Goal: Task Accomplishment & Management: Use online tool/utility

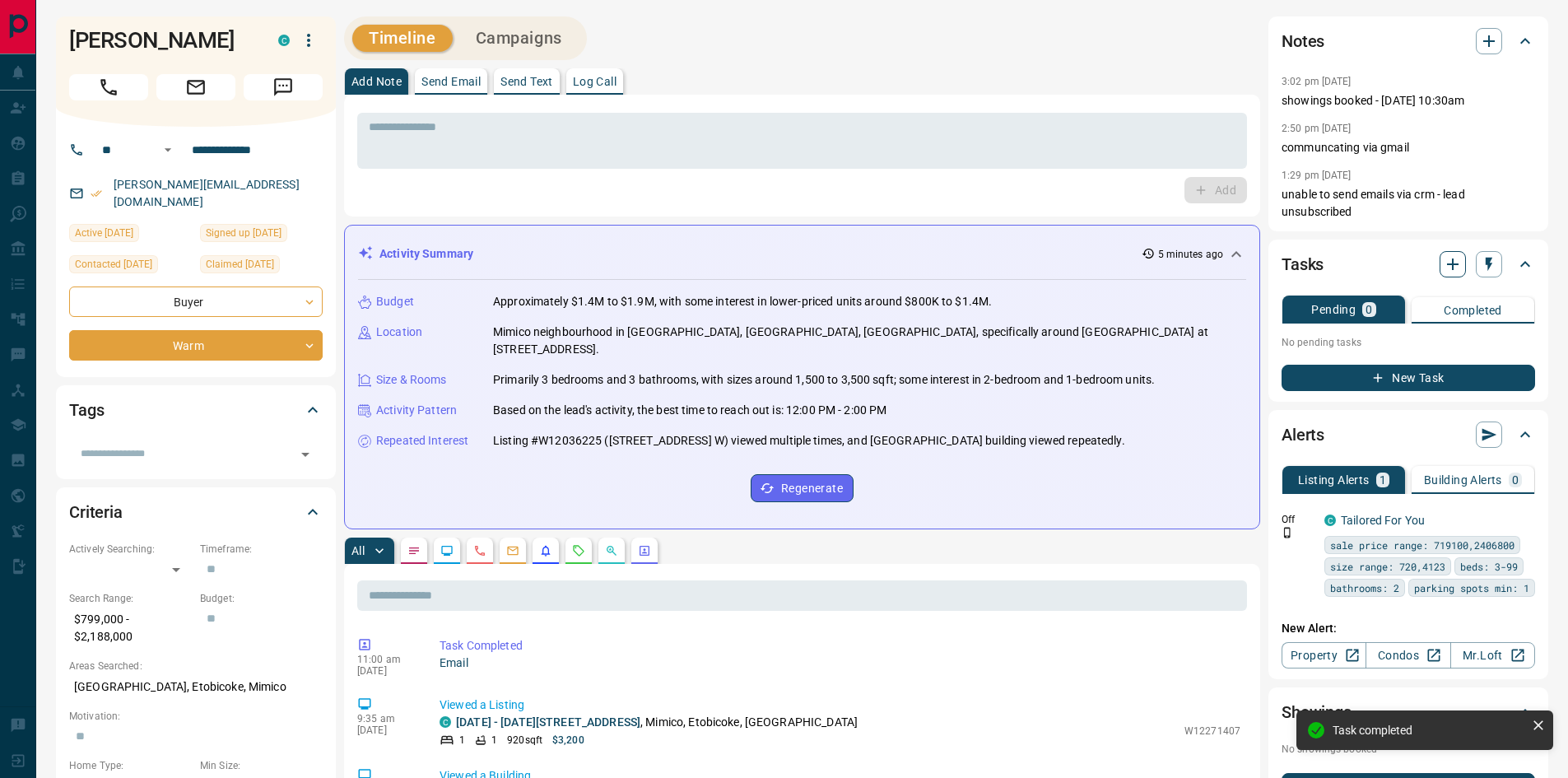
click at [1449, 272] on icon "button" at bounding box center [1453, 264] width 20 height 20
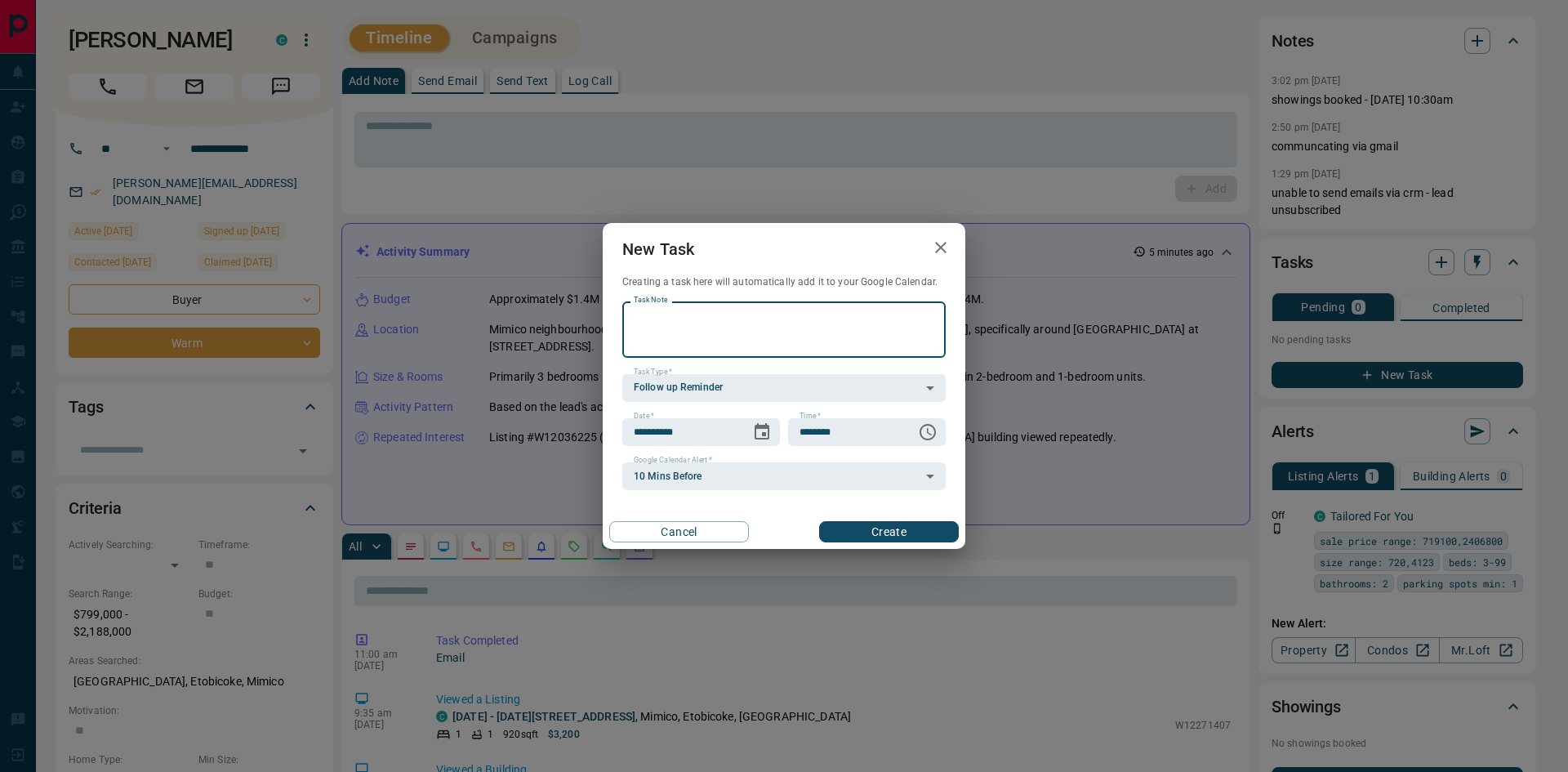
click at [784, 338] on textarea "Task Note" at bounding box center [784, 329] width 301 height 42
click at [771, 429] on button "Choose date, selected date is Sep 16, 2025" at bounding box center [761, 431] width 33 height 33
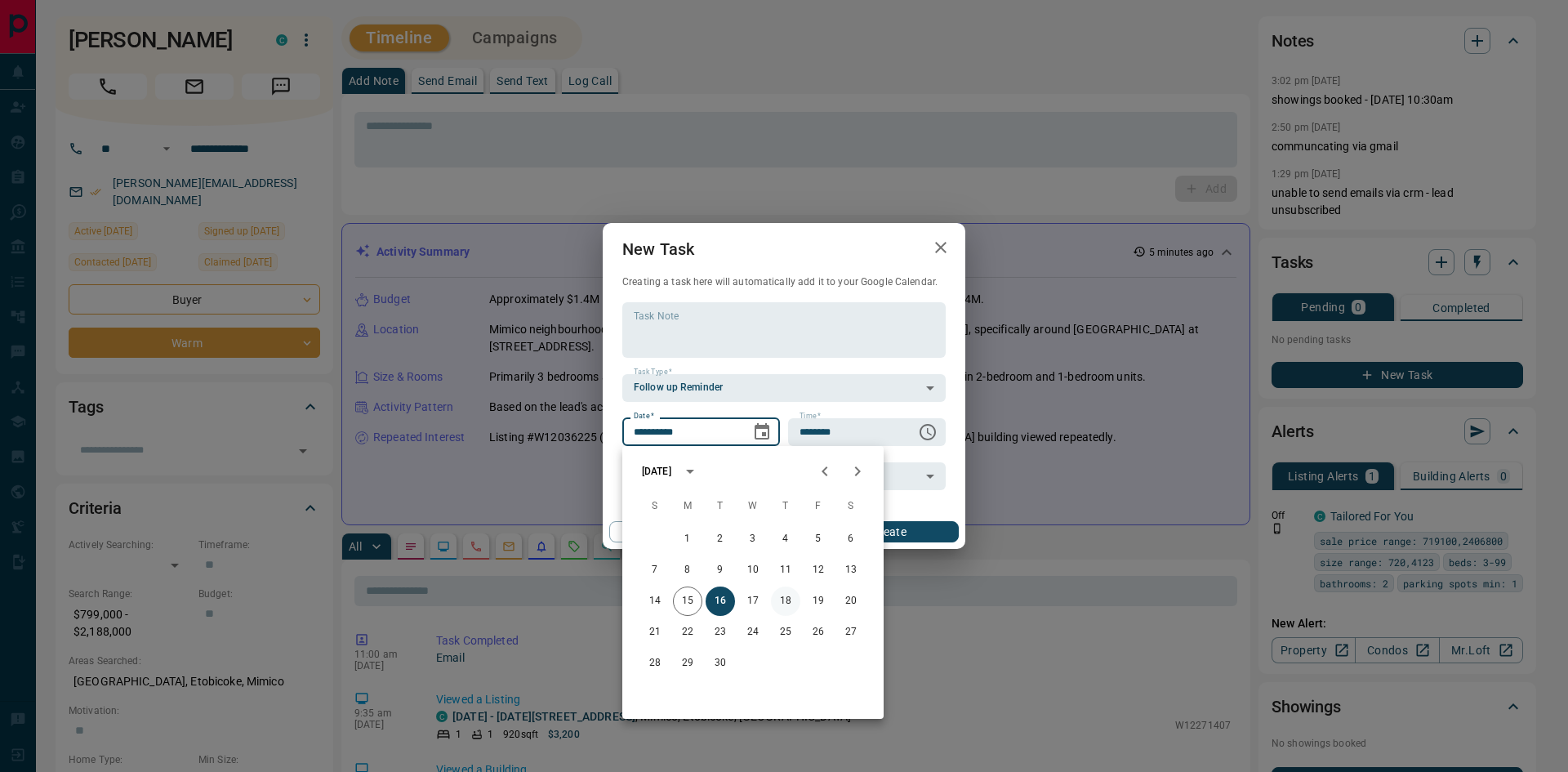
click at [784, 598] on button "18" at bounding box center [785, 601] width 29 height 29
type input "**********"
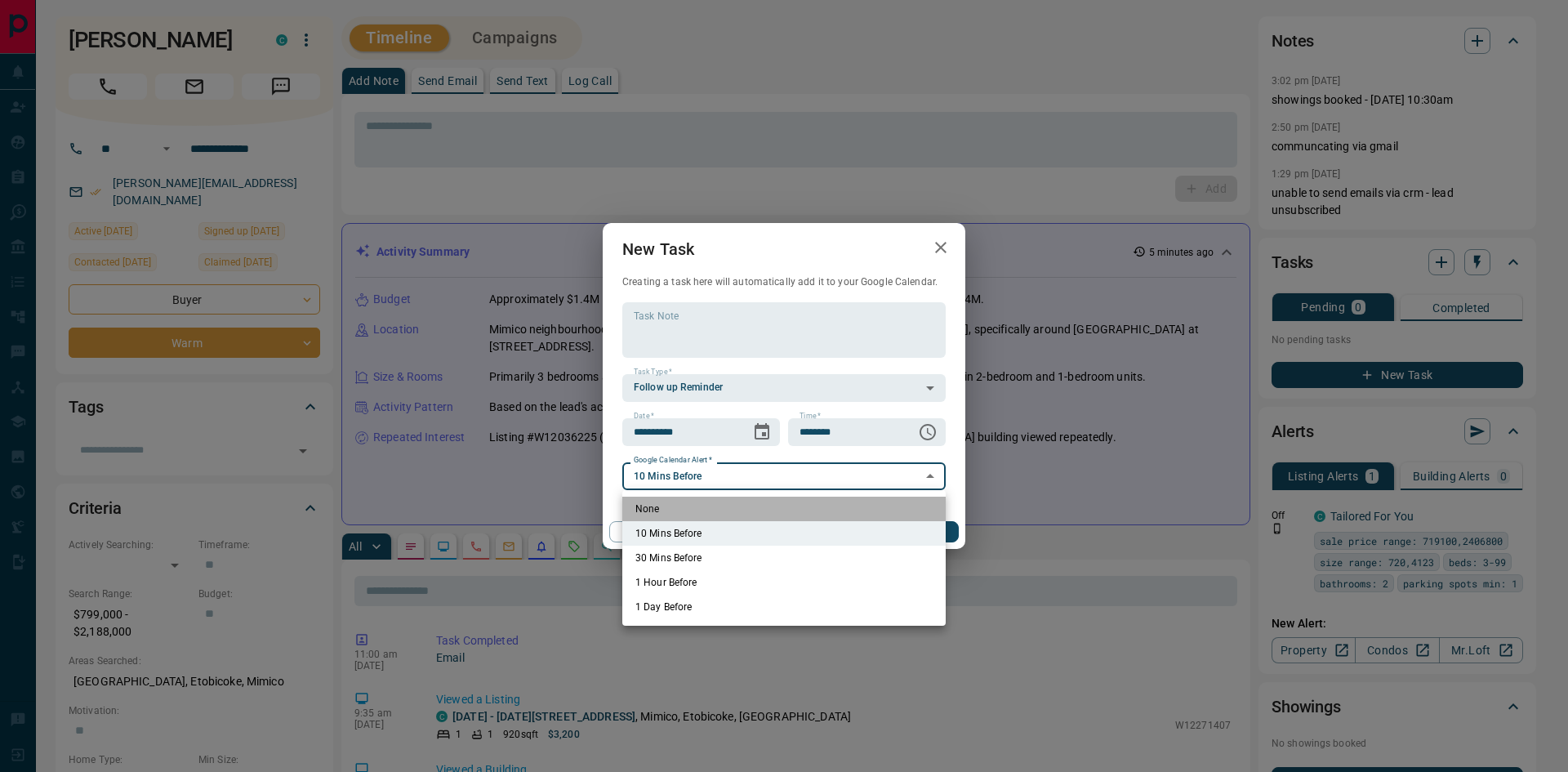
click at [874, 515] on li "None" at bounding box center [784, 508] width 323 height 25
type input "*"
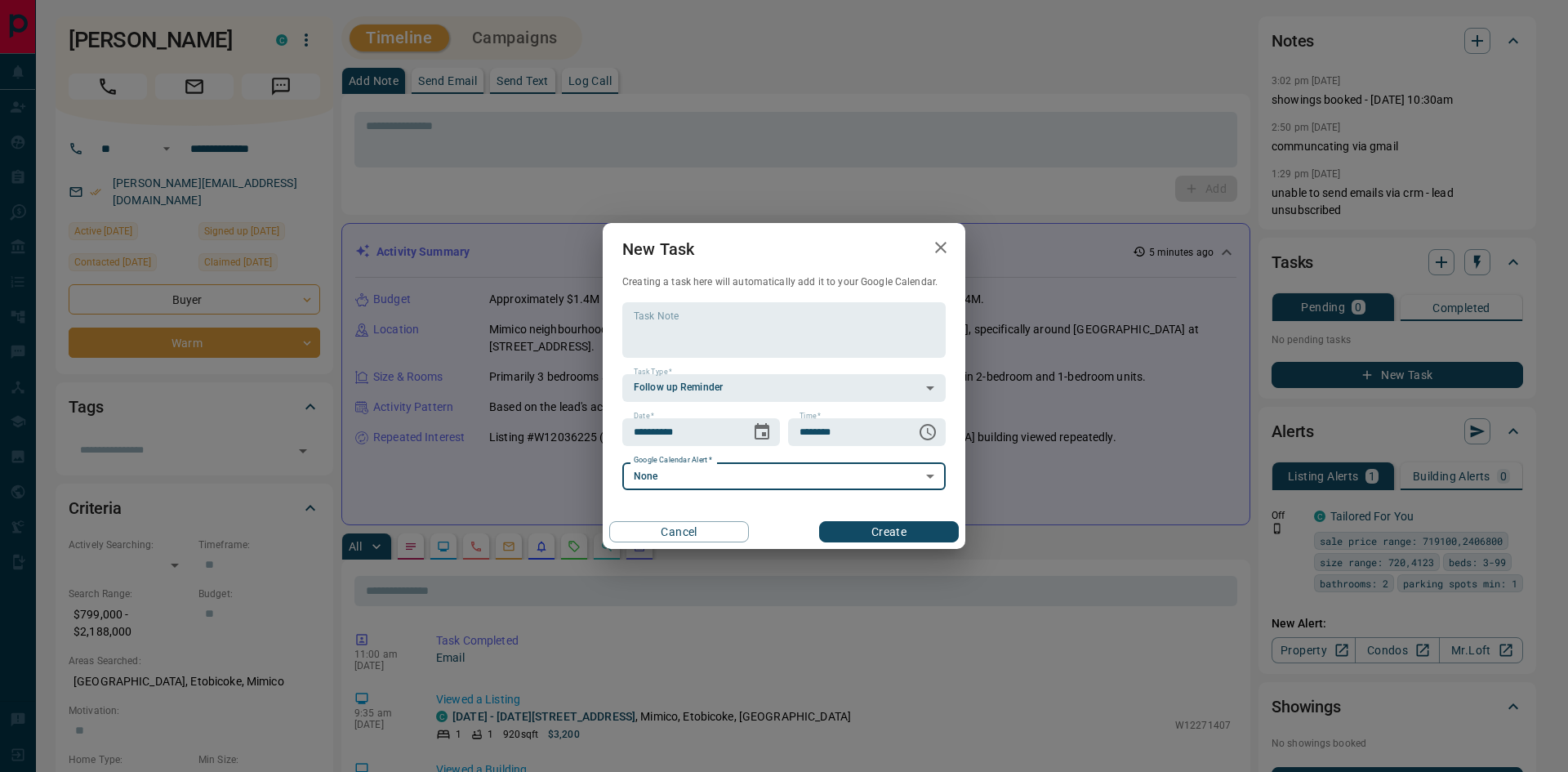
click at [888, 528] on button "Create" at bounding box center [888, 532] width 139 height 21
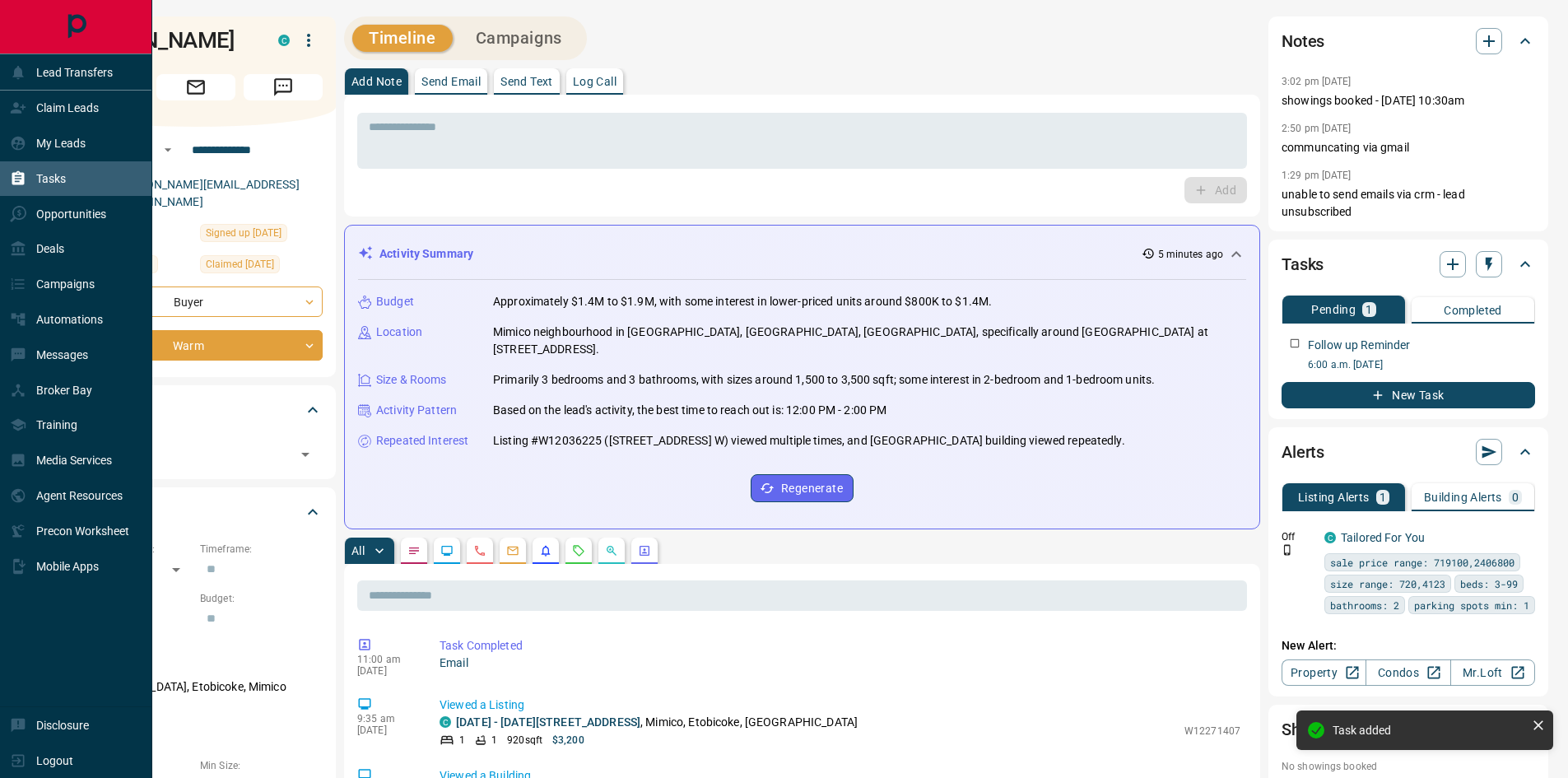
click at [8, 188] on div "Tasks" at bounding box center [76, 179] width 152 height 36
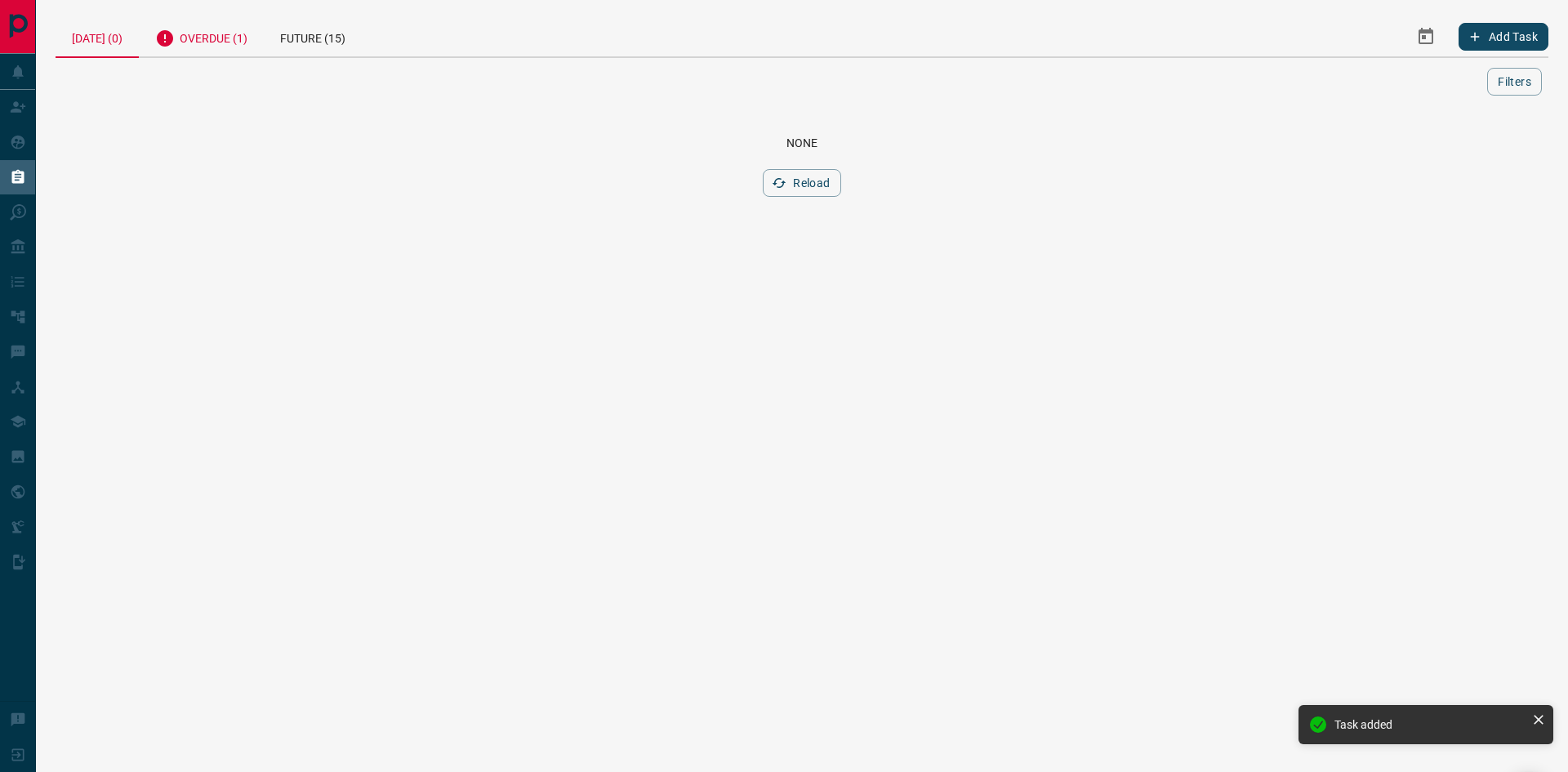
click at [232, 45] on div "Overdue (1)" at bounding box center [201, 35] width 125 height 40
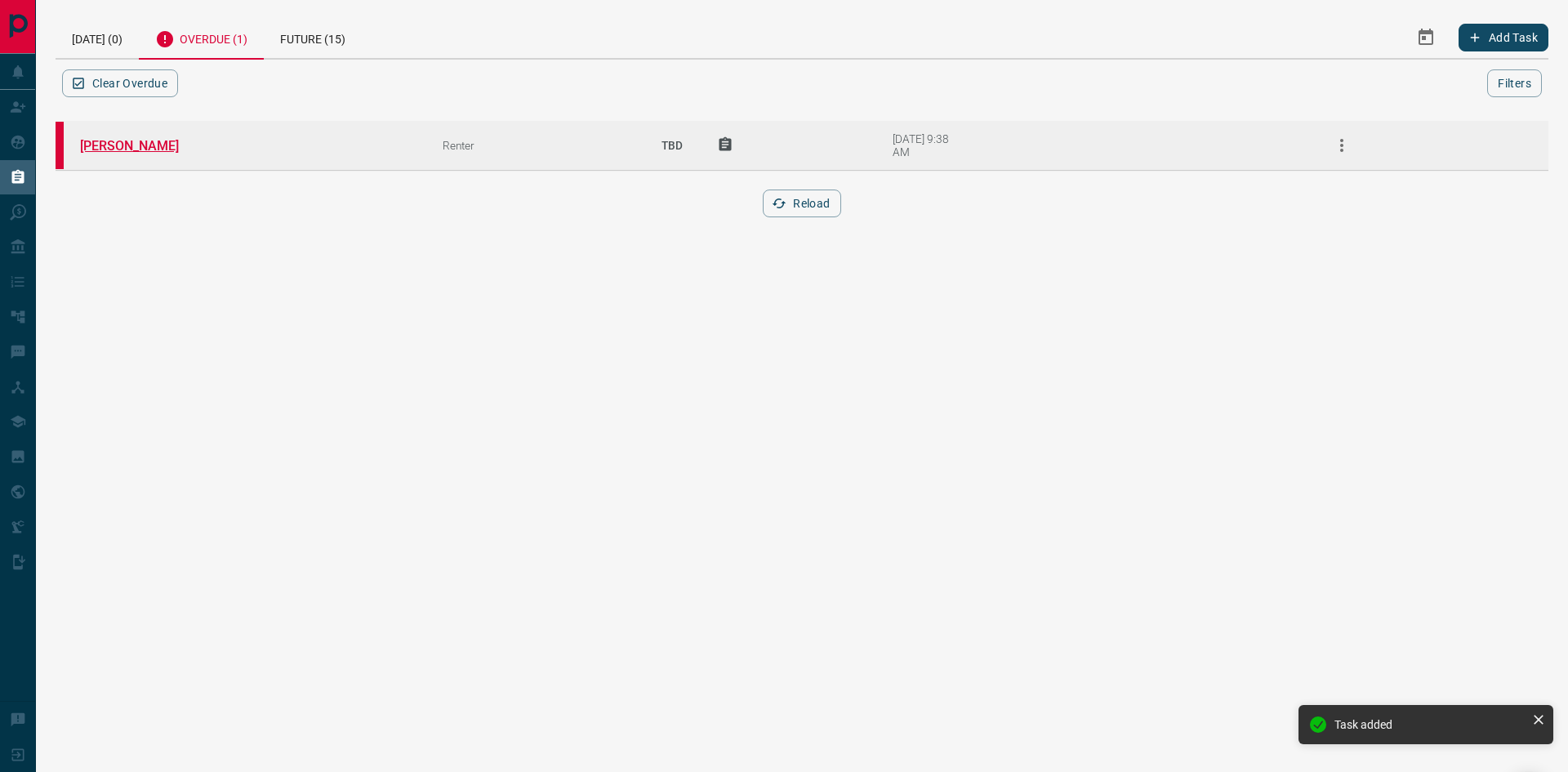
click at [143, 147] on link "[PERSON_NAME]" at bounding box center [141, 146] width 122 height 15
